Goal: Information Seeking & Learning: Compare options

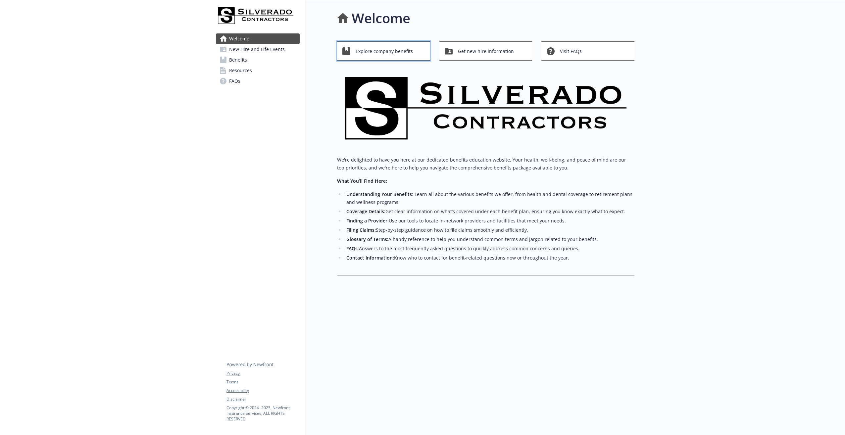
click at [394, 55] on span "Explore company benefits" at bounding box center [384, 51] width 57 height 13
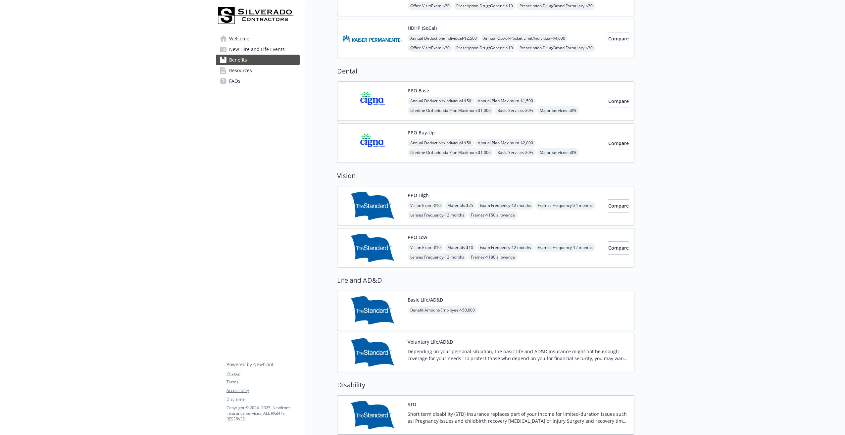
scroll to position [99, 0]
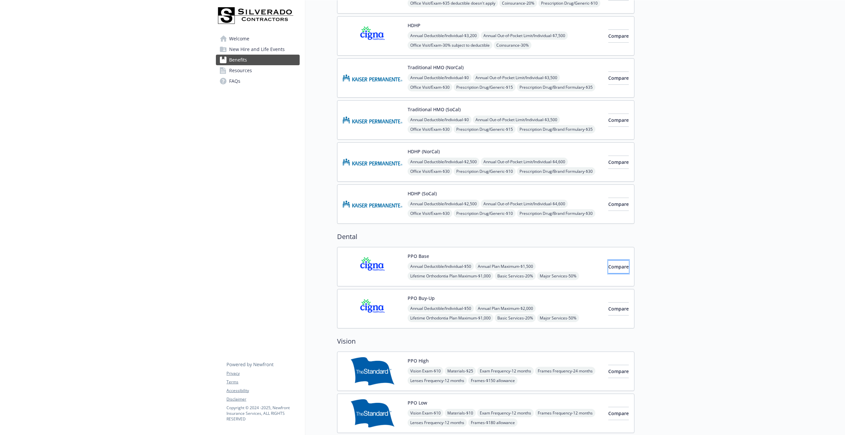
click at [611, 264] on span "Compare" at bounding box center [618, 267] width 21 height 6
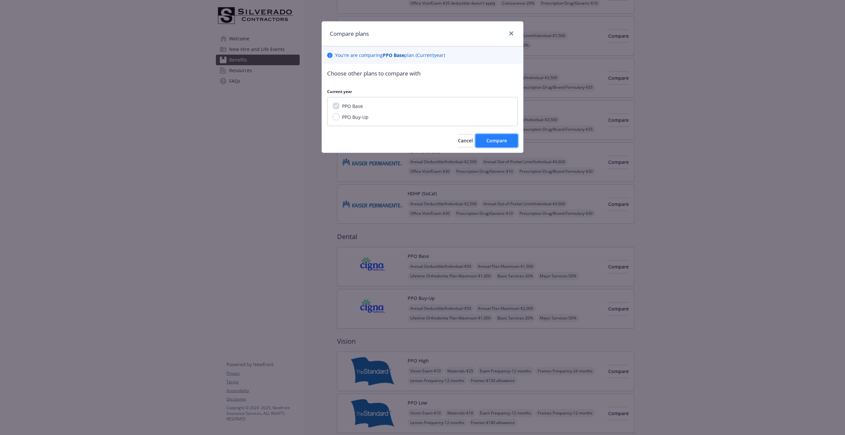
click at [500, 141] on span "Compare" at bounding box center [496, 140] width 21 height 6
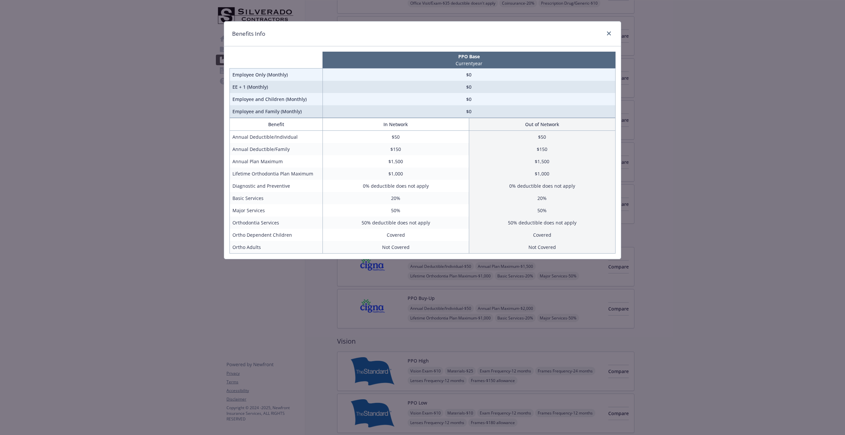
drag, startPoint x: 187, startPoint y: 54, endPoint x: 201, endPoint y: 63, distance: 16.9
click at [187, 54] on div "Benefits Info PPO Base Current year Employee Only (Monthly) $0 EE + 1 (Monthly)…" at bounding box center [422, 217] width 845 height 435
click at [615, 33] on div "Benefits Info" at bounding box center [422, 34] width 397 height 25
click at [609, 34] on icon "close" at bounding box center [609, 33] width 4 height 4
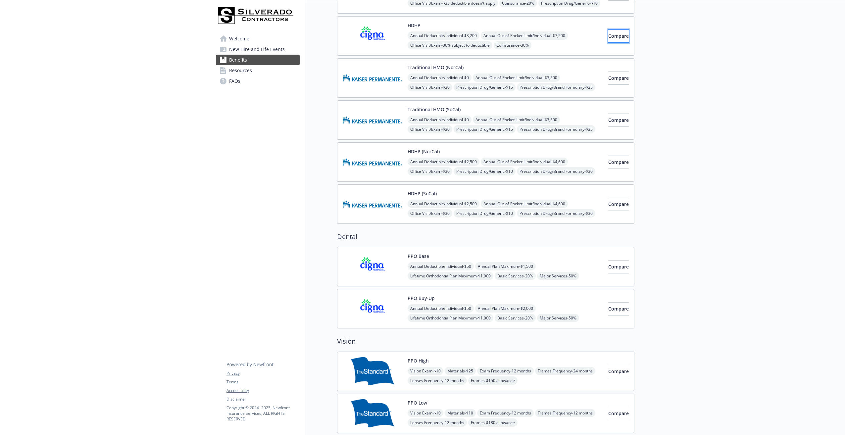
click at [613, 37] on span "Compare" at bounding box center [618, 36] width 21 height 6
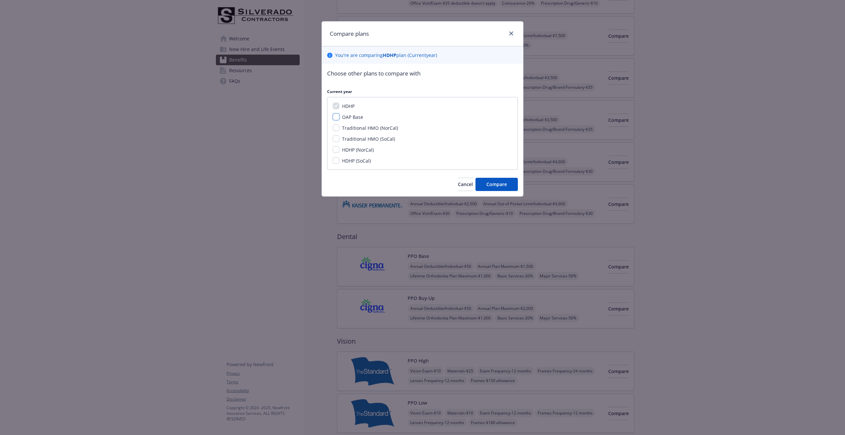
click at [337, 116] on input "OAP Base" at bounding box center [336, 117] width 7 height 7
checkbox input "true"
click at [337, 127] on input "Traditional HMO (NorCal)" at bounding box center [336, 128] width 7 height 7
checkbox input "true"
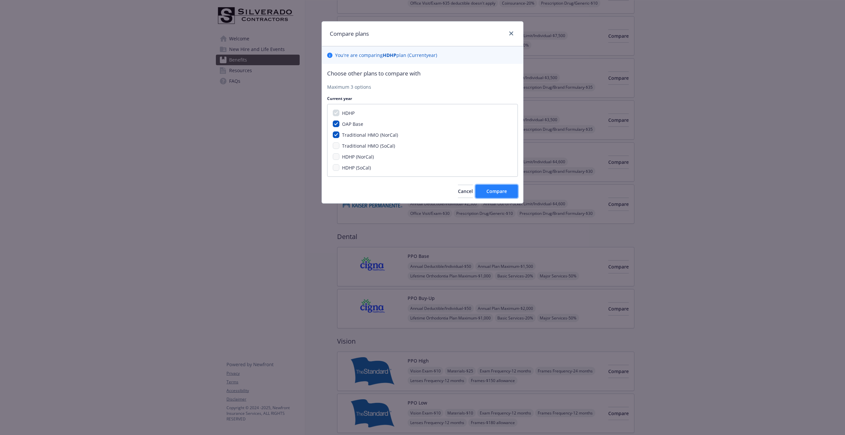
click at [488, 193] on span "Compare" at bounding box center [496, 191] width 21 height 6
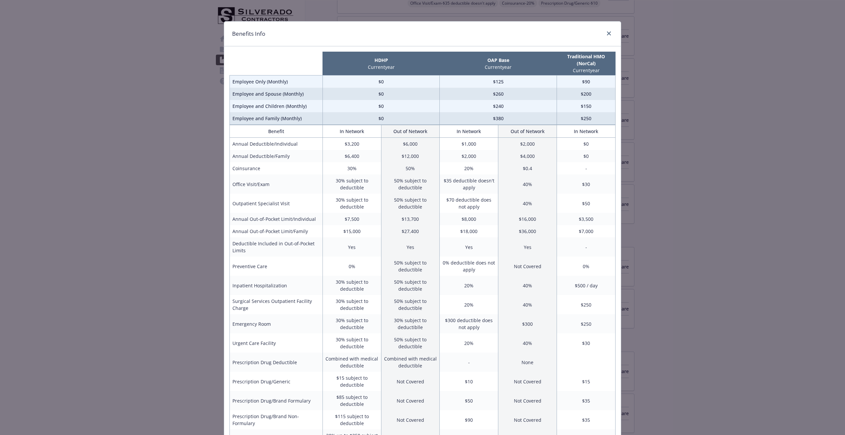
click at [497, 84] on td "$125" at bounding box center [498, 82] width 117 height 13
click at [564, 84] on td "$90" at bounding box center [586, 82] width 59 height 13
click at [607, 33] on icon "close" at bounding box center [609, 33] width 4 height 4
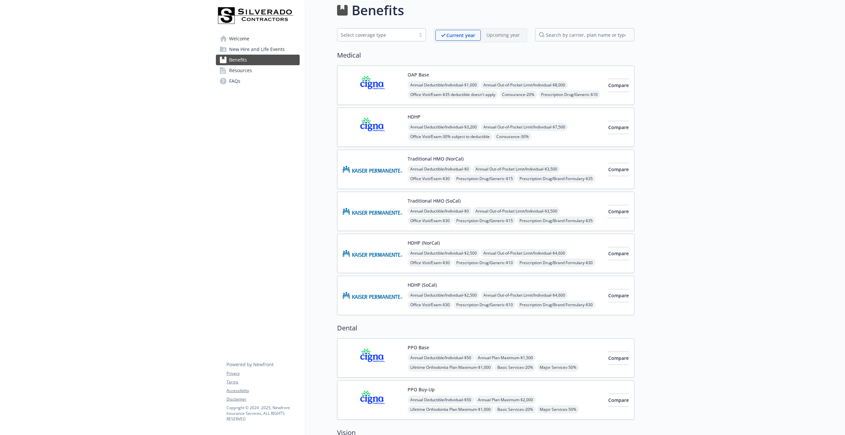
scroll to position [0, 0]
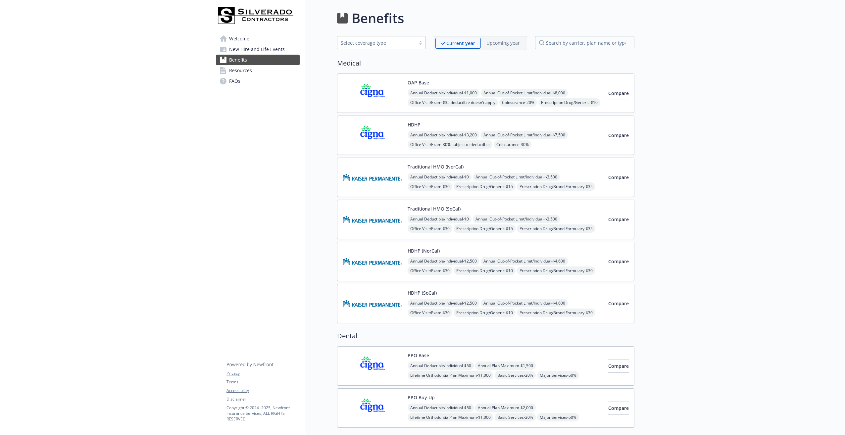
click at [266, 50] on span "New Hire and Life Events" at bounding box center [257, 49] width 56 height 11
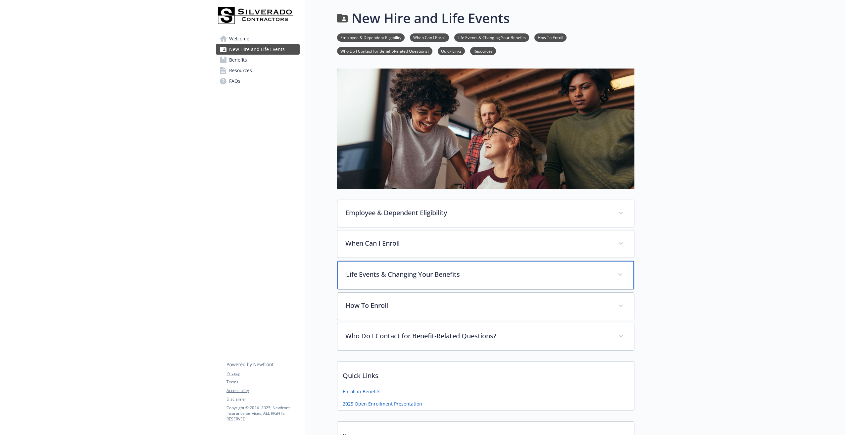
click at [371, 272] on p "Life Events & Changing Your Benefits" at bounding box center [478, 275] width 264 height 10
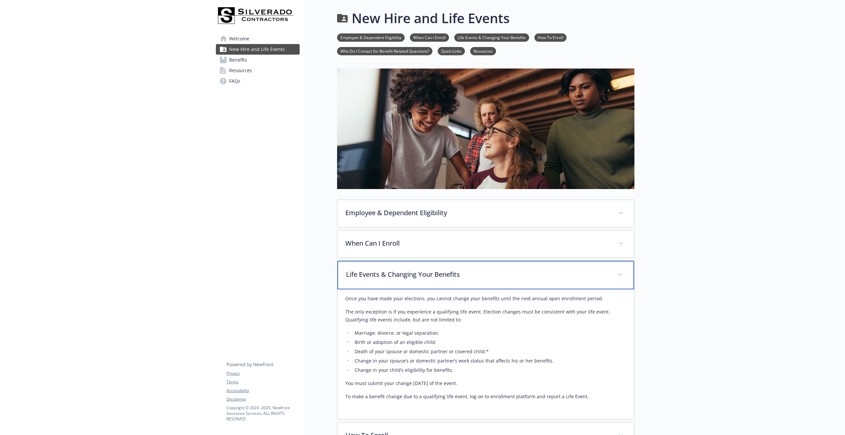
click at [417, 277] on p "Life Events & Changing Your Benefits" at bounding box center [478, 275] width 264 height 10
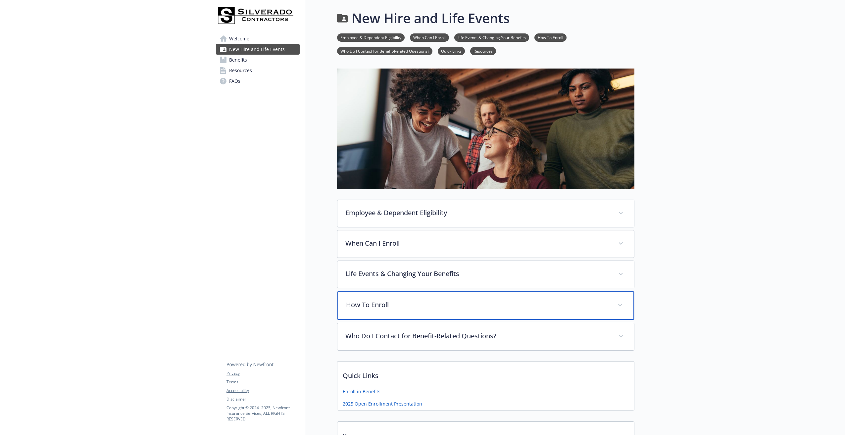
click at [409, 314] on div "How To Enroll" at bounding box center [485, 305] width 297 height 28
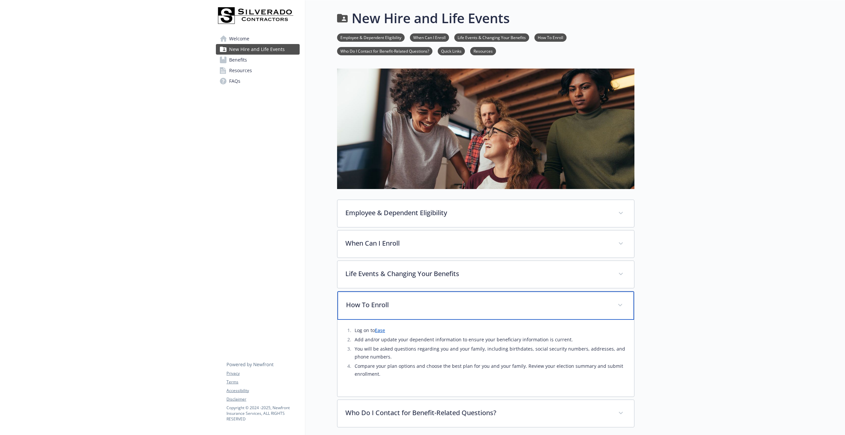
click at [389, 302] on p "How To Enroll" at bounding box center [478, 305] width 264 height 10
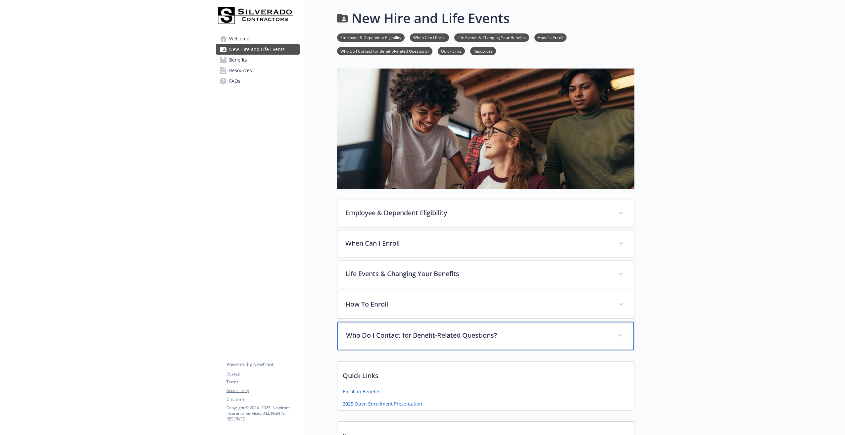
click at [396, 334] on p "Who Do I Contact for Benefit-Related Questions?" at bounding box center [478, 335] width 264 height 10
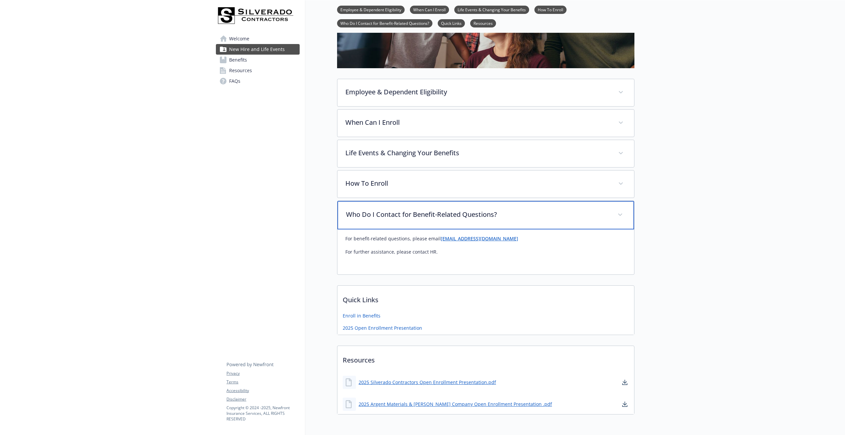
scroll to position [132, 0]
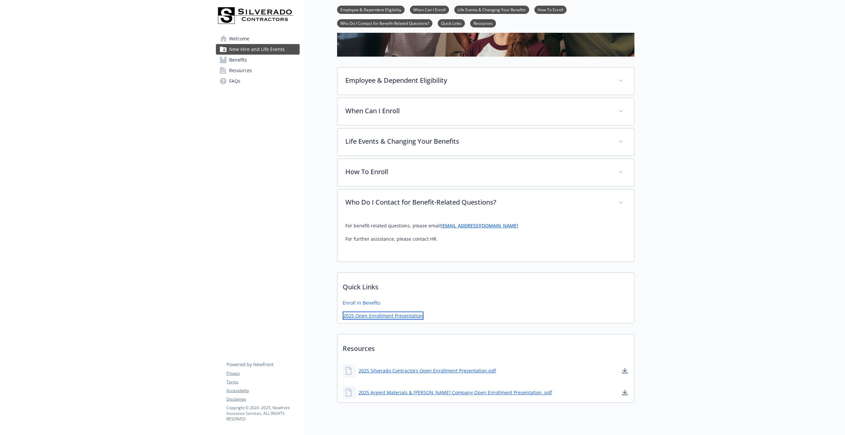
click at [391, 315] on link "2025 Open Enrollment Presentation" at bounding box center [383, 316] width 81 height 8
click at [452, 21] on link "Quick Links" at bounding box center [451, 23] width 27 height 6
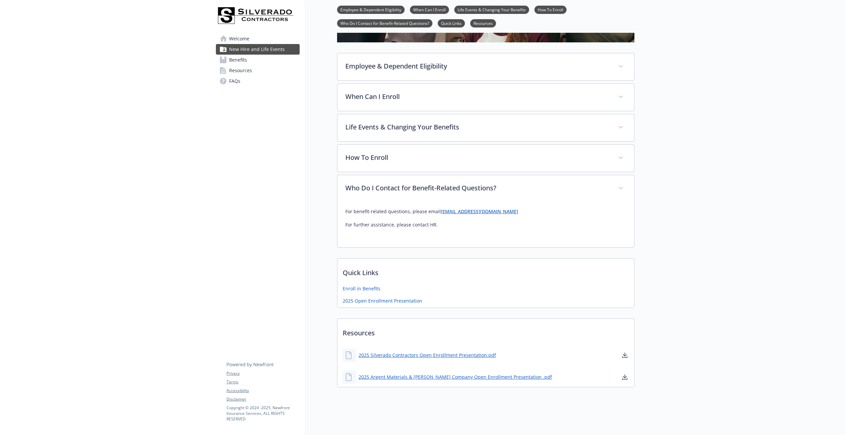
scroll to position [152, 5]
click at [452, 22] on link "Quick Links" at bounding box center [451, 23] width 27 height 6
click at [232, 68] on span "Resources" at bounding box center [240, 70] width 23 height 11
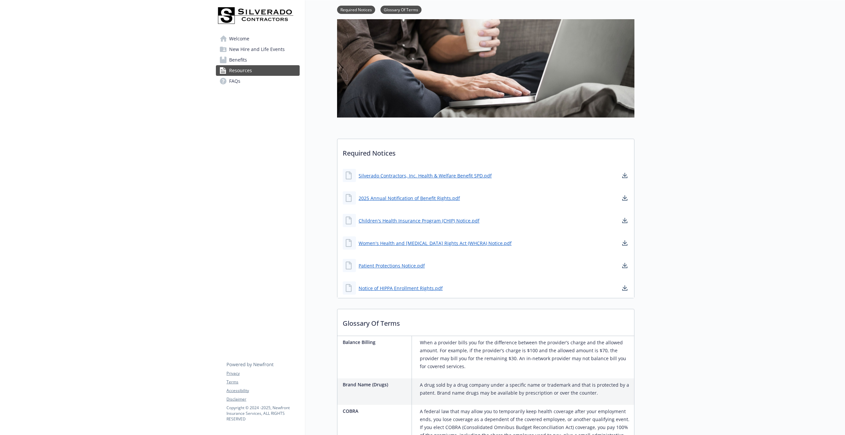
scroll to position [0, 5]
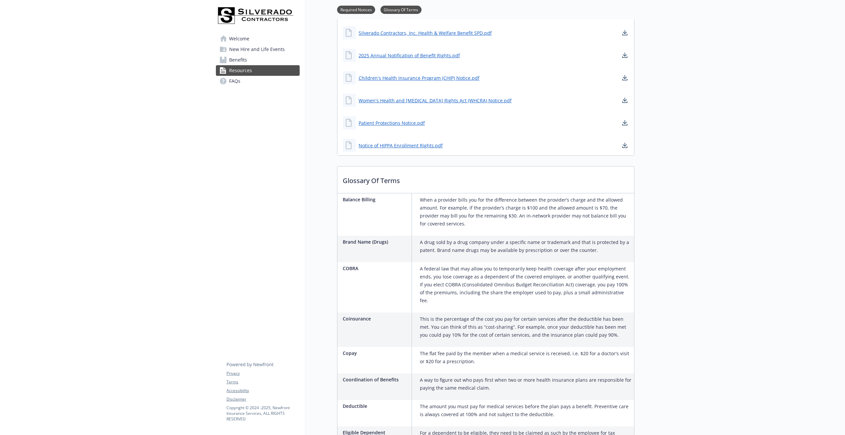
click at [233, 38] on span "Welcome" at bounding box center [239, 38] width 20 height 11
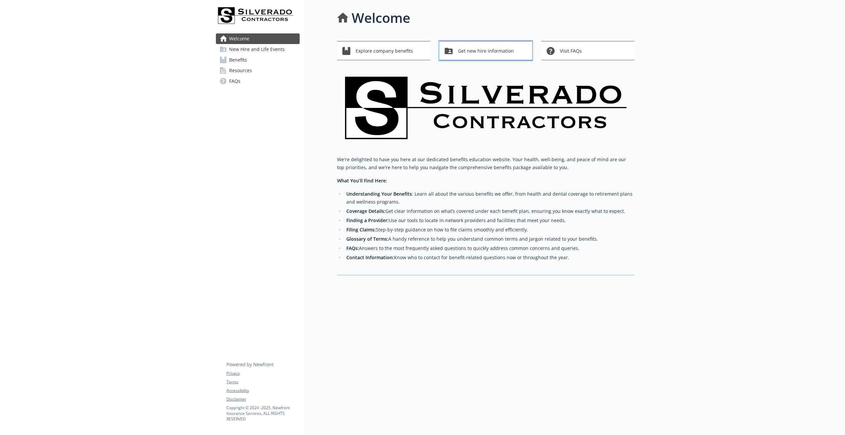
click at [474, 45] on span "Get new hire information" at bounding box center [486, 51] width 56 height 13
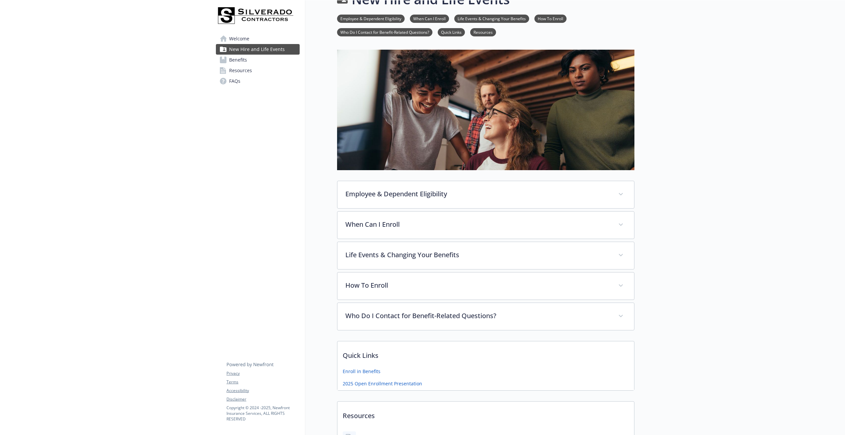
scroll to position [0, 5]
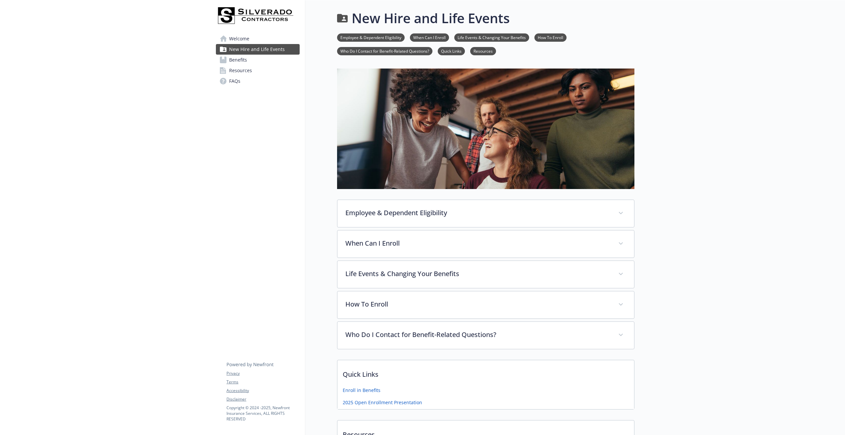
click at [238, 60] on span "Benefits" at bounding box center [238, 60] width 18 height 11
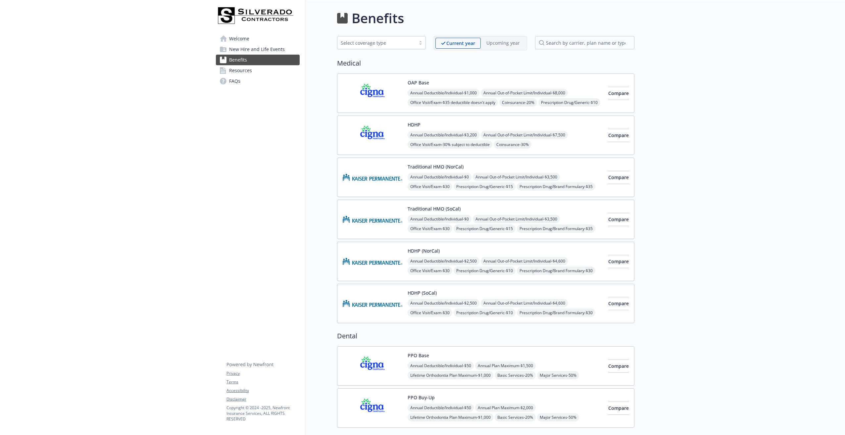
click at [411, 42] on div "Select coverage type" at bounding box center [376, 43] width 78 height 8
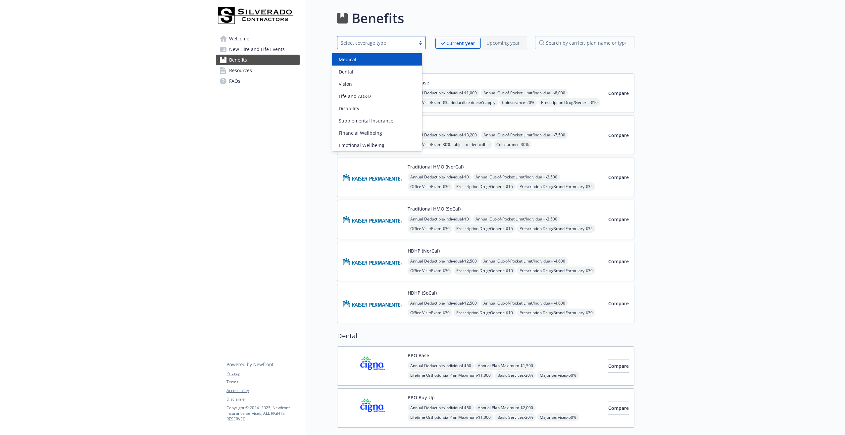
scroll to position [1, 0]
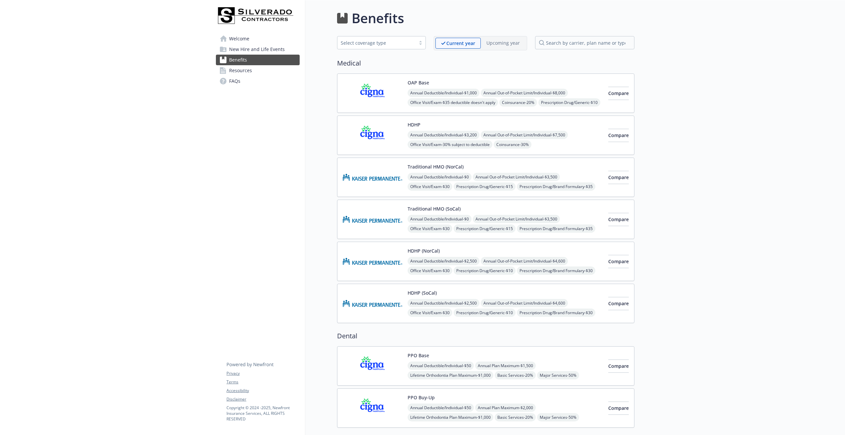
click at [493, 66] on h2 "Medical" at bounding box center [485, 63] width 297 height 10
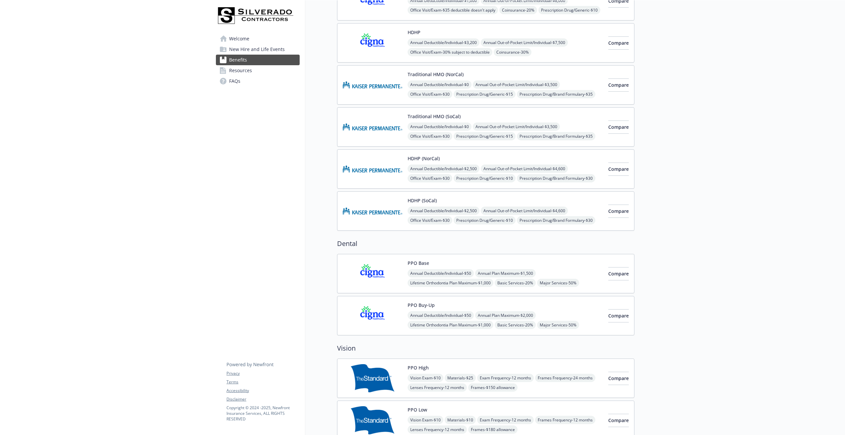
scroll to position [0, 5]
